Goal: Task Accomplishment & Management: Manage account settings

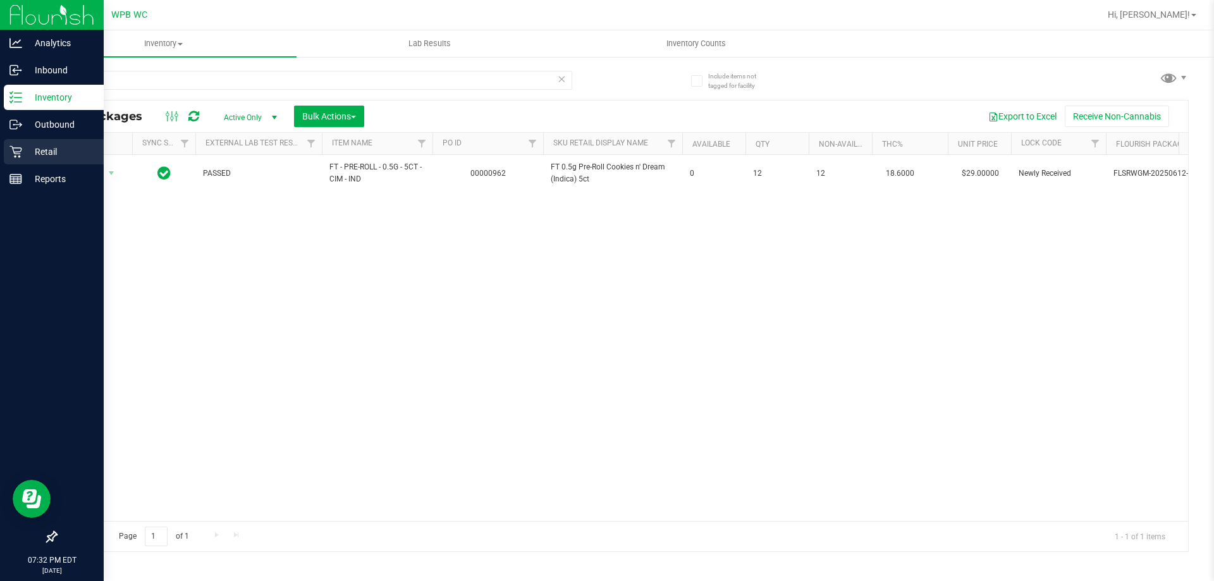
click at [30, 150] on p "Retail" at bounding box center [60, 151] width 76 height 15
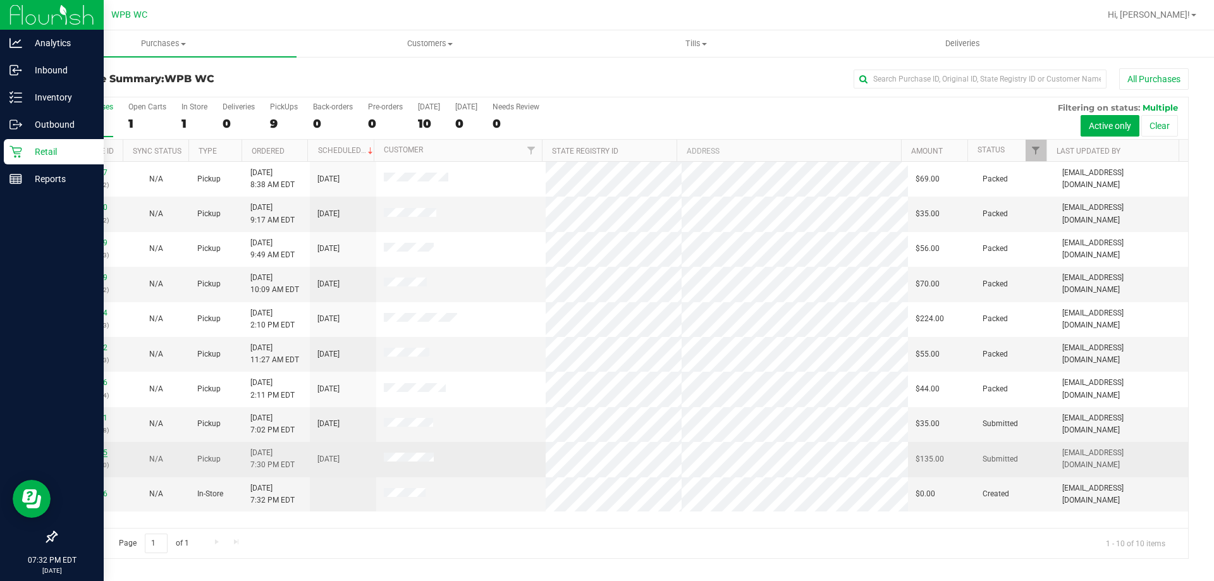
click at [92, 449] on link "11846995" at bounding box center [89, 452] width 35 height 9
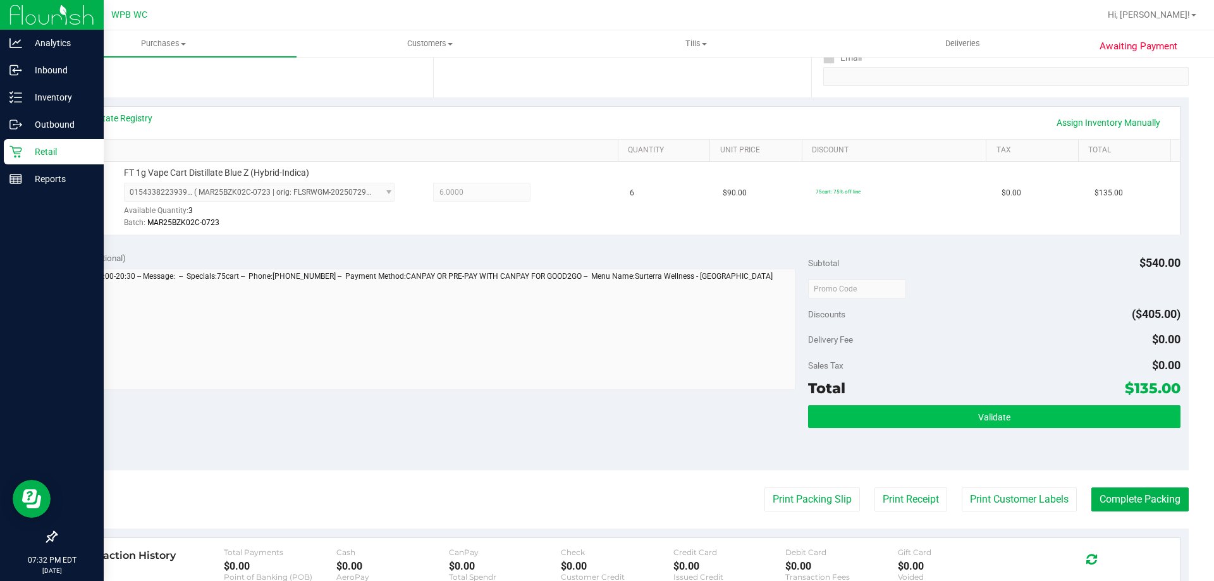
scroll to position [253, 0]
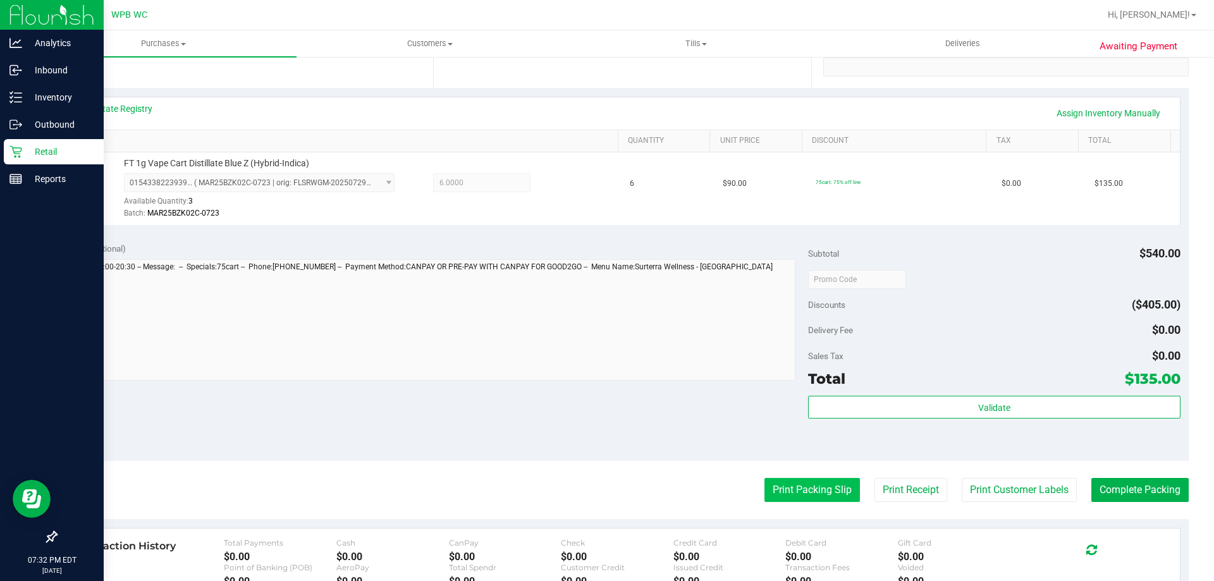
click at [793, 498] on button "Print Packing Slip" at bounding box center [811, 490] width 95 height 24
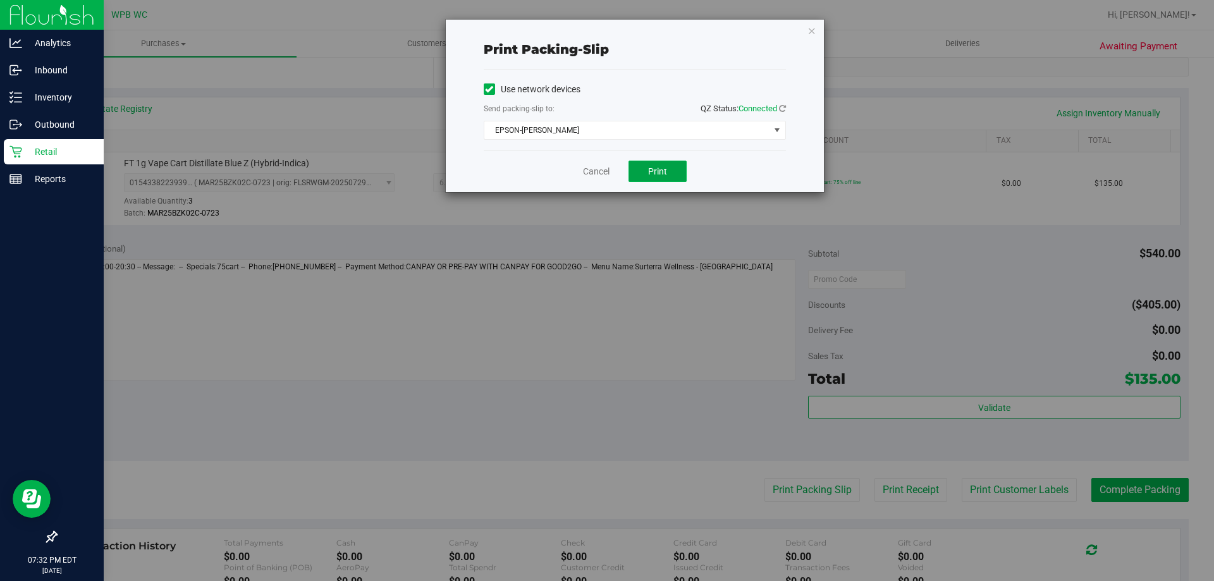
click at [639, 174] on button "Print" at bounding box center [657, 171] width 58 height 21
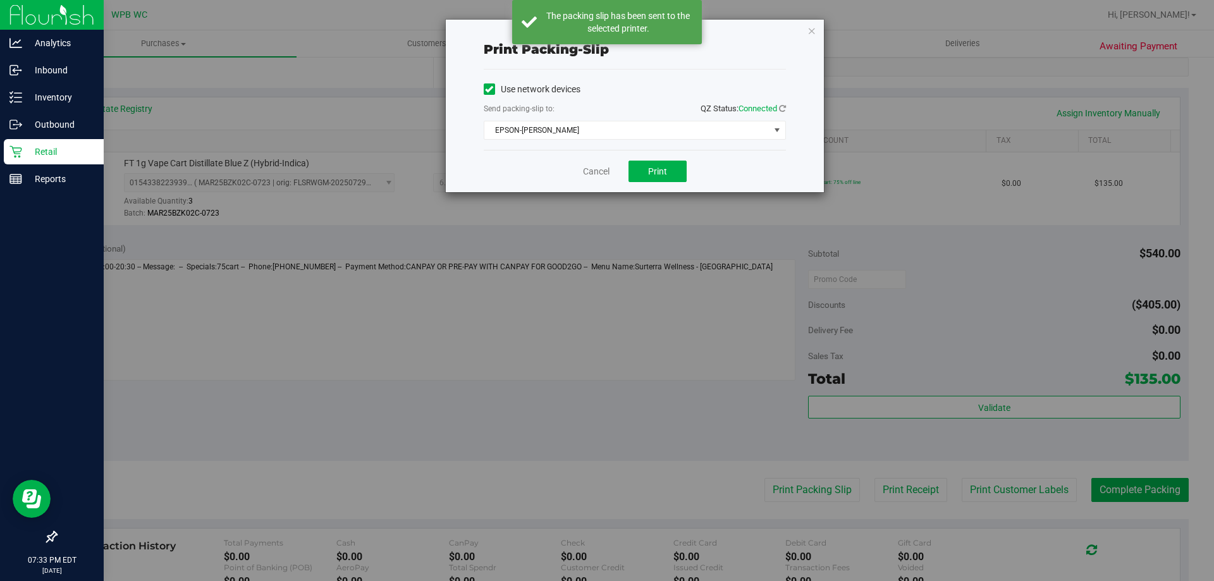
drag, startPoint x: 813, startPoint y: 29, endPoint x: 932, endPoint y: 326, distance: 319.5
click at [812, 28] on icon "button" at bounding box center [811, 30] width 9 height 15
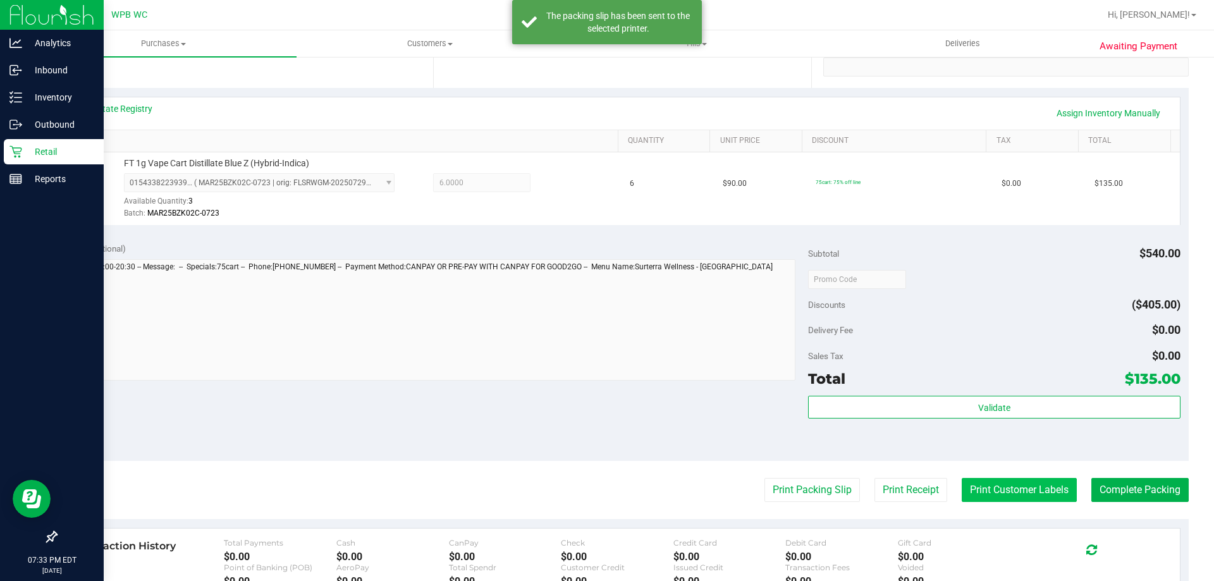
click at [988, 490] on button "Print Customer Labels" at bounding box center [1019, 490] width 115 height 24
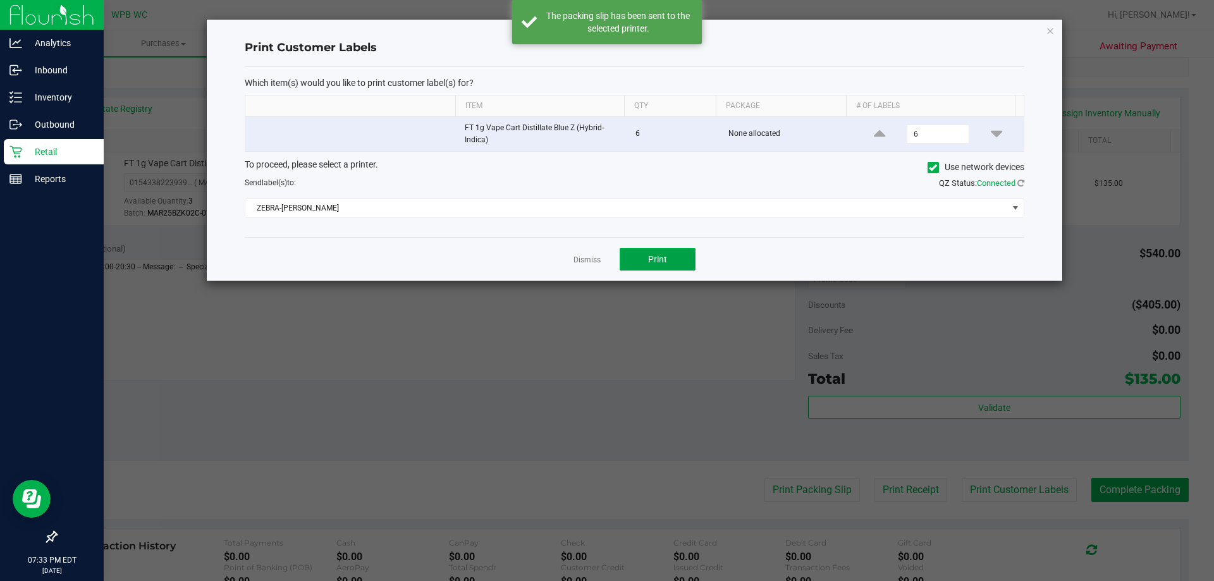
click at [640, 264] on button "Print" at bounding box center [658, 259] width 76 height 23
click at [1051, 34] on icon "button" at bounding box center [1050, 30] width 9 height 15
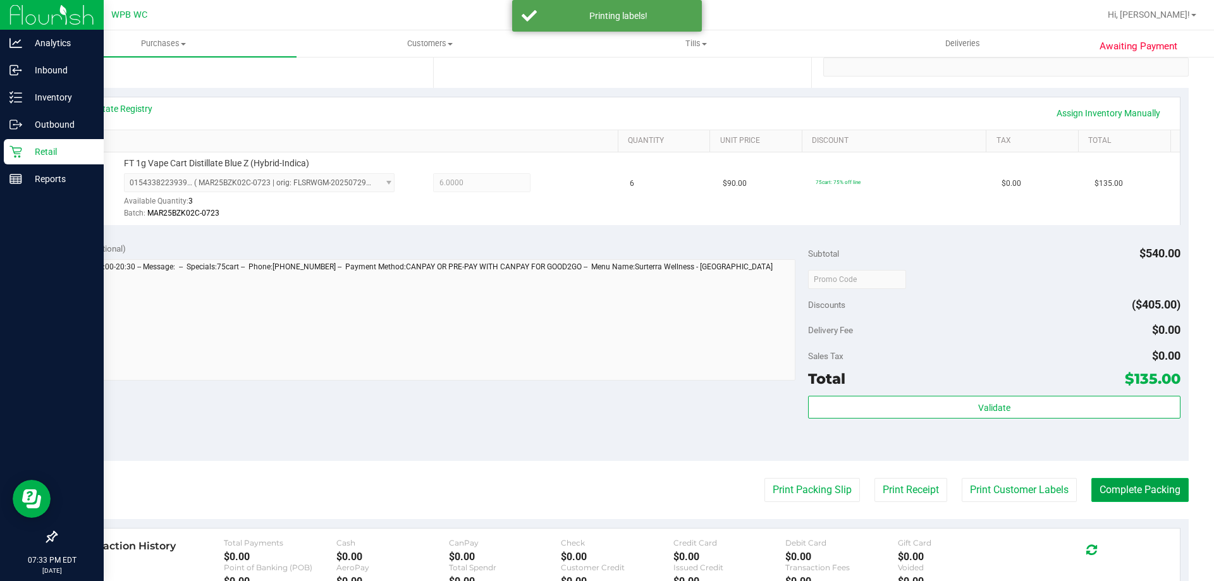
click at [1107, 479] on button "Complete Packing" at bounding box center [1139, 490] width 97 height 24
